Goal: Task Accomplishment & Management: Use online tool/utility

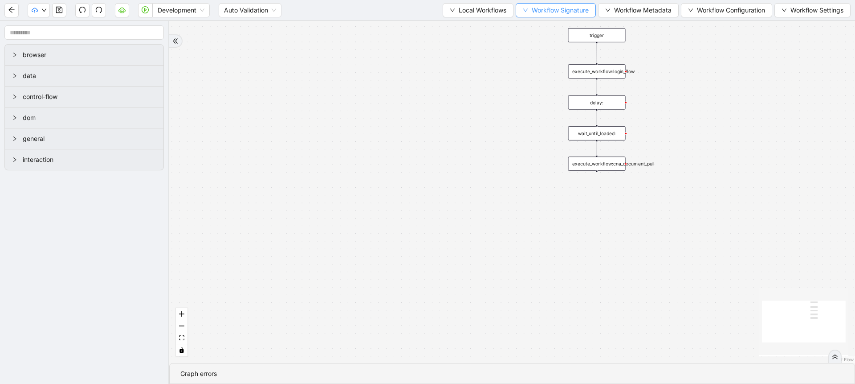
click at [532, 5] on span "Workflow Signature" at bounding box center [560, 10] width 57 height 10
click at [537, 40] on span "Type" at bounding box center [553, 42] width 60 height 10
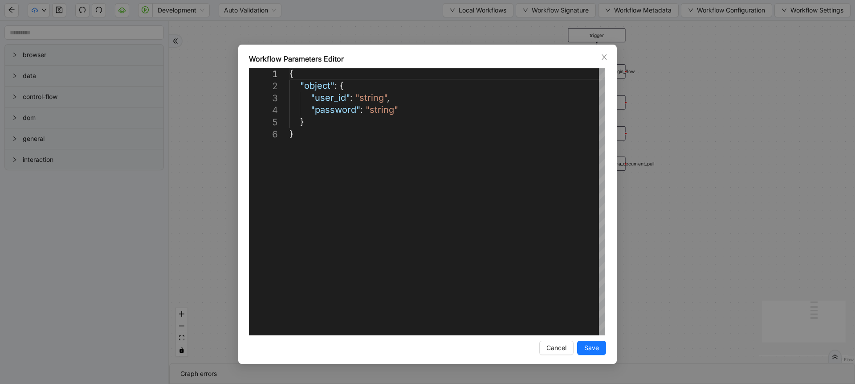
click at [507, 20] on div "**********" at bounding box center [427, 192] width 855 height 384
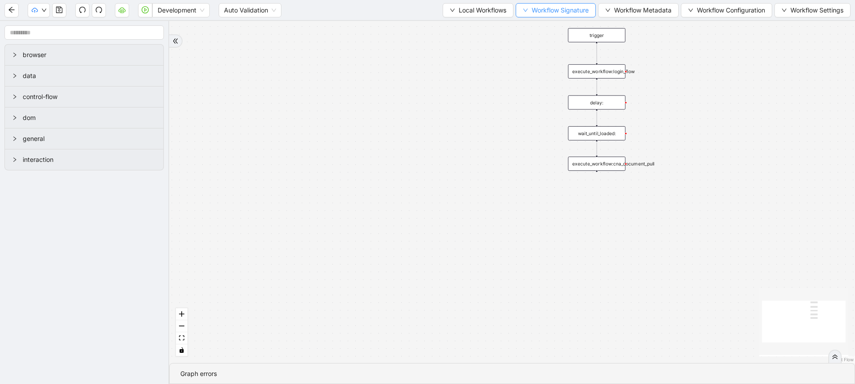
click at [526, 9] on button "Workflow Signature" at bounding box center [556, 10] width 80 height 14
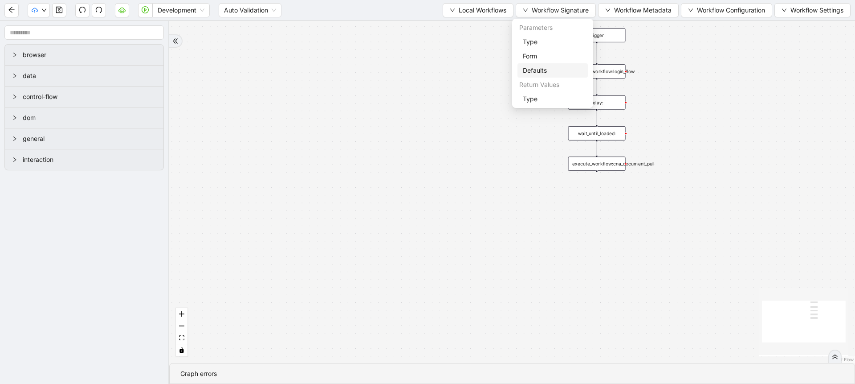
click at [529, 73] on span "Defaults" at bounding box center [553, 70] width 60 height 10
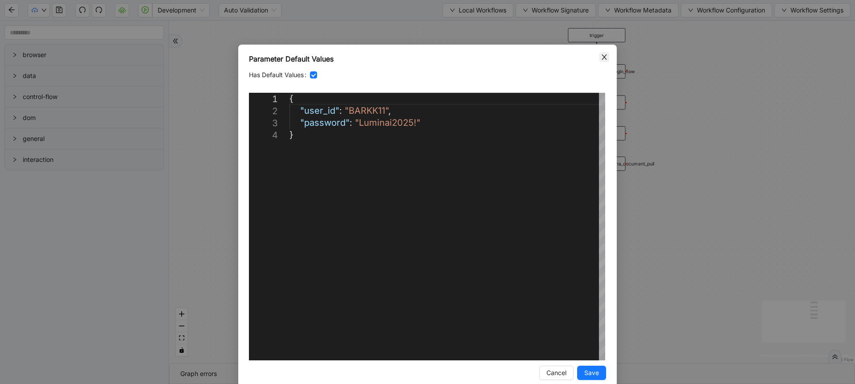
click at [601, 59] on icon "close" at bounding box center [604, 56] width 7 height 7
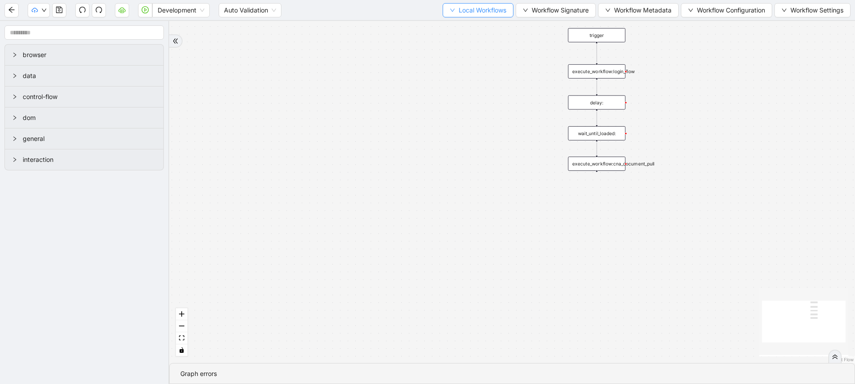
click at [463, 15] on span "Local Workflows" at bounding box center [483, 10] width 48 height 10
click at [416, 137] on div "trigger execute_workflow:login_flow execute_workflow:cna_document_pull delay: w…" at bounding box center [512, 192] width 686 height 342
click at [557, 233] on div "trigger execute_workflow:login_flow execute_workflow:cna_document_pull delay: w…" at bounding box center [512, 192] width 686 height 342
click at [450, 19] on ul "Select Create Remove" at bounding box center [474, 42] width 72 height 46
click at [450, 13] on button "Local Workflows" at bounding box center [478, 10] width 71 height 14
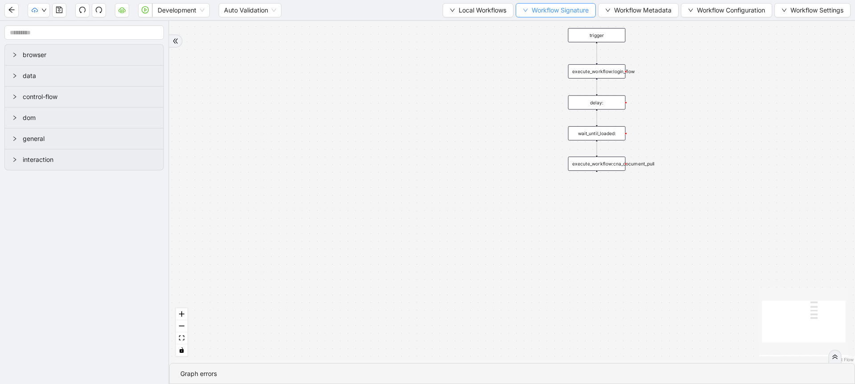
click at [575, 11] on span "Workflow Signature" at bounding box center [560, 10] width 57 height 10
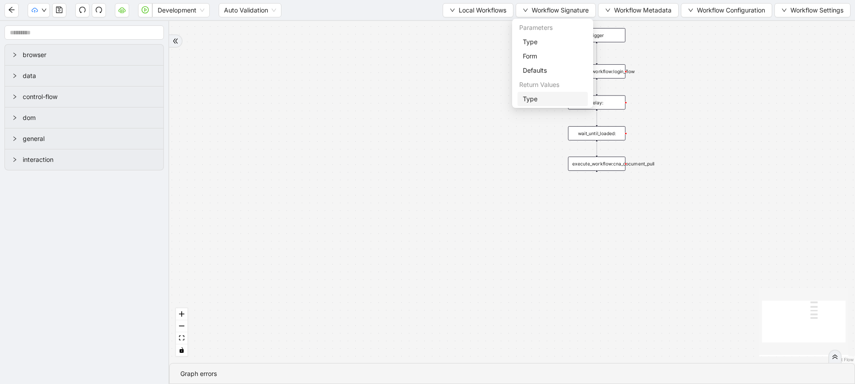
click at [536, 102] on span "Type" at bounding box center [553, 99] width 60 height 10
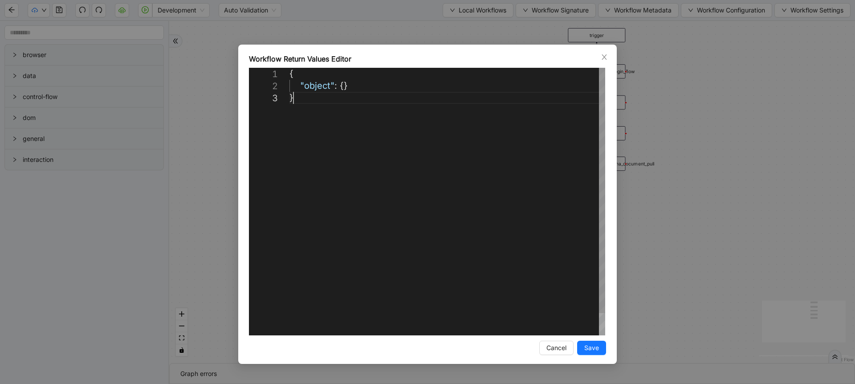
scroll to position [0, 5]
click at [413, 120] on div "{ "object" : {} }" at bounding box center [448, 213] width 316 height 291
click at [415, 53] on div "**********" at bounding box center [427, 204] width 379 height 319
drag, startPoint x: 414, startPoint y: 41, endPoint x: 541, endPoint y: 7, distance: 131.1
click at [541, 7] on div "**********" at bounding box center [427, 192] width 855 height 384
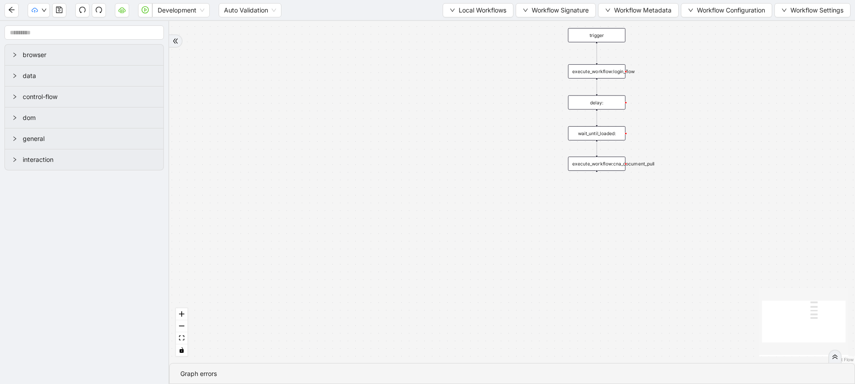
click at [541, 7] on span "Workflow Signature" at bounding box center [560, 10] width 57 height 10
click at [535, 71] on span "Defaults" at bounding box center [553, 70] width 60 height 10
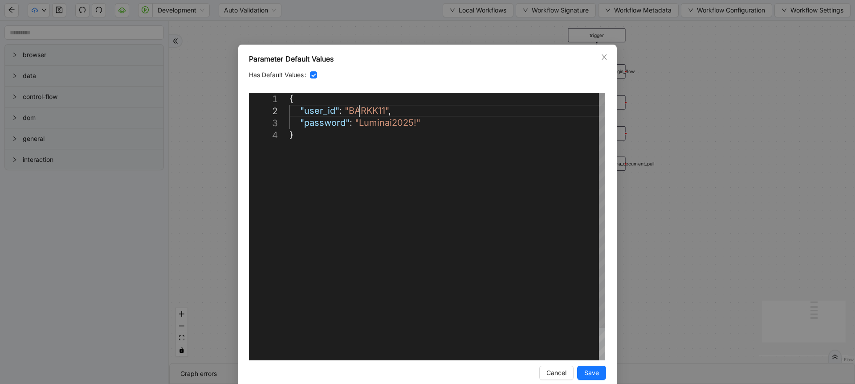
click at [358, 114] on div "{ "user_id" : "BARKK11" , "password" : "Luminai2025!" }" at bounding box center [448, 244] width 316 height 303
click at [390, 121] on div "{ "user_id" : "BARKK11" , "password" : "Luminai2025!" }" at bounding box center [448, 244] width 316 height 303
click at [360, 119] on div "{ "user_id" : "BARKK11" , "password" : "Luminai2025!" }" at bounding box center [448, 244] width 316 height 303
click at [356, 113] on div "{ "user_id" : "BARKK11" , "password" : "Luminai2025!" }" at bounding box center [448, 244] width 316 height 303
